Goal: Transaction & Acquisition: Book appointment/travel/reservation

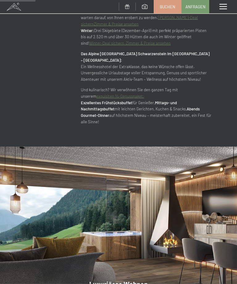
scroll to position [464, 0]
click at [224, 4] on span at bounding box center [223, 7] width 7 height 6
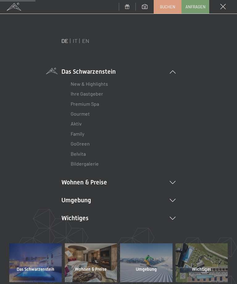
click at [172, 215] on li "Wichtiges Lage & Anreise Online bezahlen Webcam & Wetter Downloads" at bounding box center [118, 218] width 114 height 9
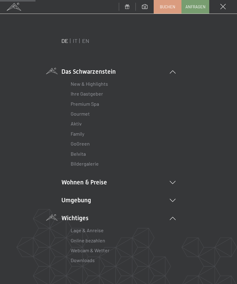
click at [174, 217] on div at bounding box center [173, 218] width 6 height 3
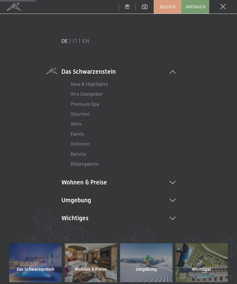
scroll to position [0, 0]
click at [87, 112] on link "Gourmet" at bounding box center [80, 114] width 19 height 6
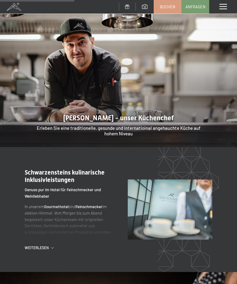
scroll to position [509, 0]
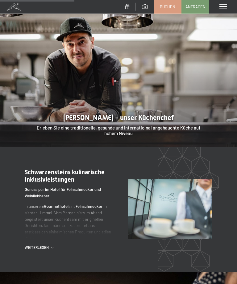
click at [56, 245] on div "Weiterlesen" at bounding box center [69, 247] width 88 height 5
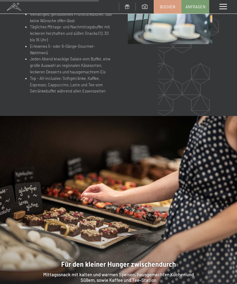
scroll to position [733, 0]
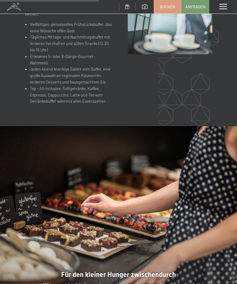
click at [224, 6] on span at bounding box center [223, 7] width 7 height 6
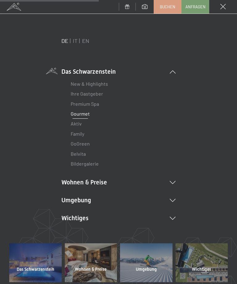
click at [106, 178] on li "Wohnen & Preise Inklusivleistungen Zimmer & Preise Liste Angebote Liste Familie…" at bounding box center [118, 182] width 114 height 9
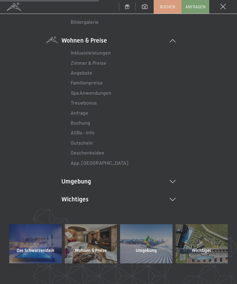
scroll to position [143, 0]
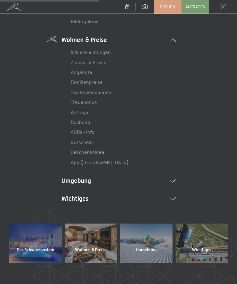
click at [175, 195] on li "Wichtiges Lage & Anreise Online bezahlen Webcam & Wetter Downloads" at bounding box center [118, 199] width 114 height 9
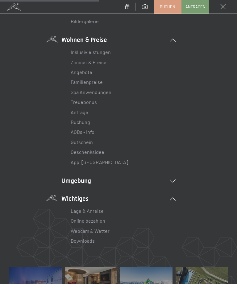
click at [174, 195] on li "Wichtiges Lage & Anreise Online bezahlen Webcam & Wetter Downloads" at bounding box center [118, 221] width 114 height 52
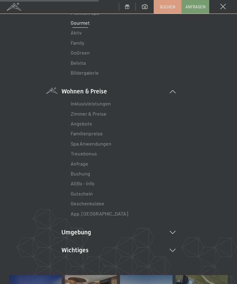
scroll to position [92, 0]
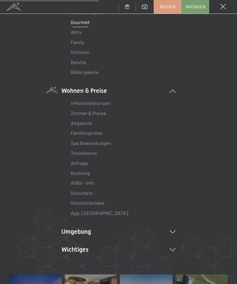
click at [104, 110] on link "Zimmer & Preise" at bounding box center [89, 113] width 36 height 6
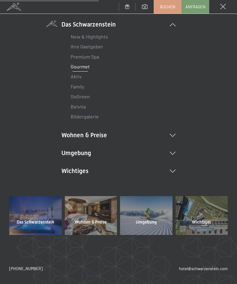
scroll to position [46, 0]
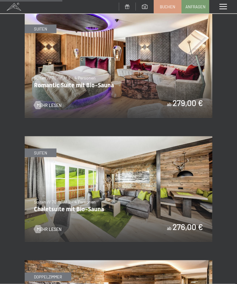
scroll to position [602, 0]
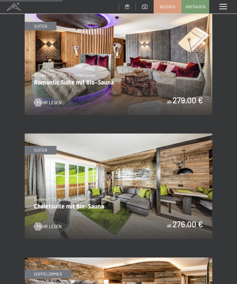
click at [49, 224] on span "Mehr Lesen" at bounding box center [49, 227] width 25 height 6
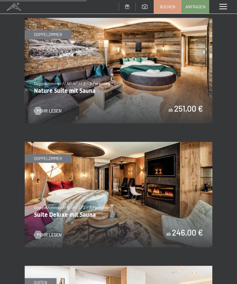
scroll to position [852, 0]
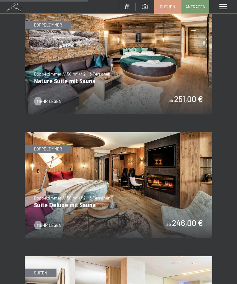
click at [55, 223] on span "Mehr Lesen" at bounding box center [49, 226] width 25 height 6
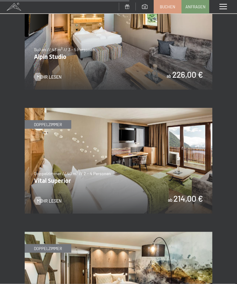
scroll to position [1249, 0]
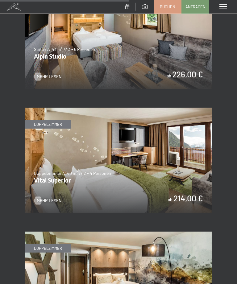
click at [46, 74] on span "Mehr Lesen" at bounding box center [49, 77] width 25 height 6
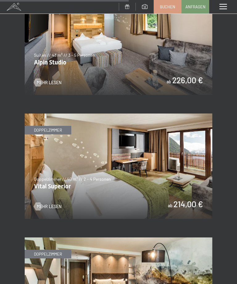
scroll to position [1244, 0]
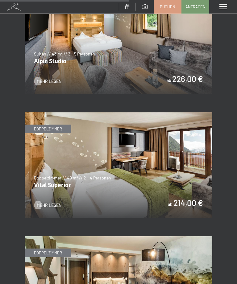
click at [48, 183] on img at bounding box center [119, 165] width 188 height 106
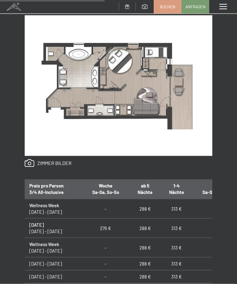
scroll to position [320, 0]
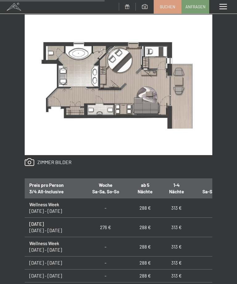
click at [224, 131] on div "Anfragen Buchen Suiten // 70 m² // 2 - 4 Personen Chaletsuite mit Bio-Sauna ab …" at bounding box center [118, 119] width 237 height 518
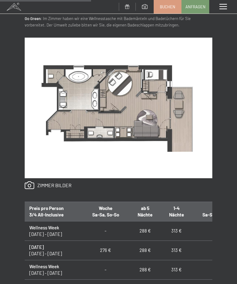
scroll to position [308, 0]
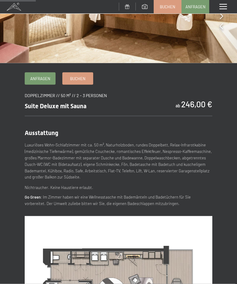
scroll to position [105, 0]
